Goal: Task Accomplishment & Management: Use online tool/utility

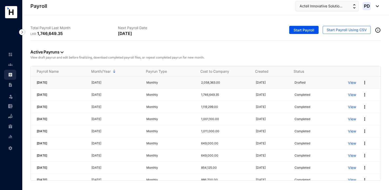
click at [348, 83] on p "View" at bounding box center [352, 82] width 8 height 5
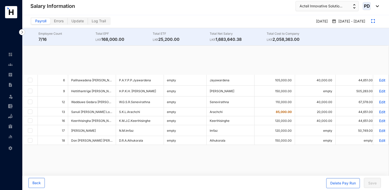
checkbox input "true"
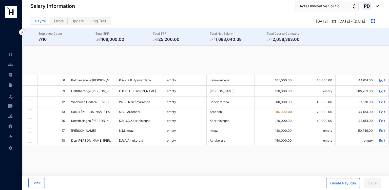
checkbox input "true"
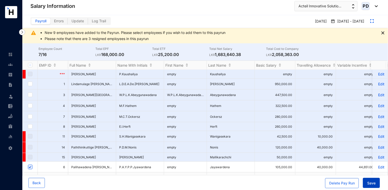
click at [377, 182] on button "Save" at bounding box center [370, 183] width 17 height 10
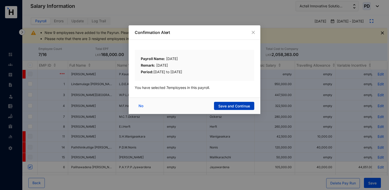
click at [240, 104] on span "Save and Continue" at bounding box center [234, 106] width 32 height 5
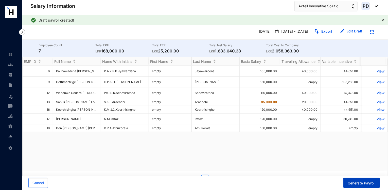
click at [352, 185] on span "Generate Payroll" at bounding box center [361, 183] width 28 height 5
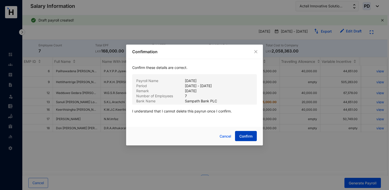
click at [243, 136] on span "Confirm" at bounding box center [245, 136] width 13 height 5
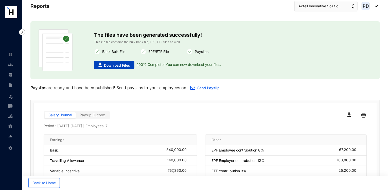
click at [107, 63] on span "Download Files" at bounding box center [117, 65] width 26 height 5
click at [305, 10] on button "Acteil Innovative Solutio..." at bounding box center [325, 6] width 63 height 10
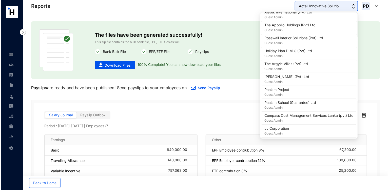
scroll to position [450, 0]
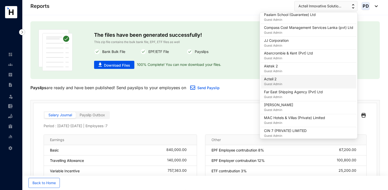
click at [282, 77] on div "Acteil 2 Guest Admin" at bounding box center [308, 82] width 89 height 10
